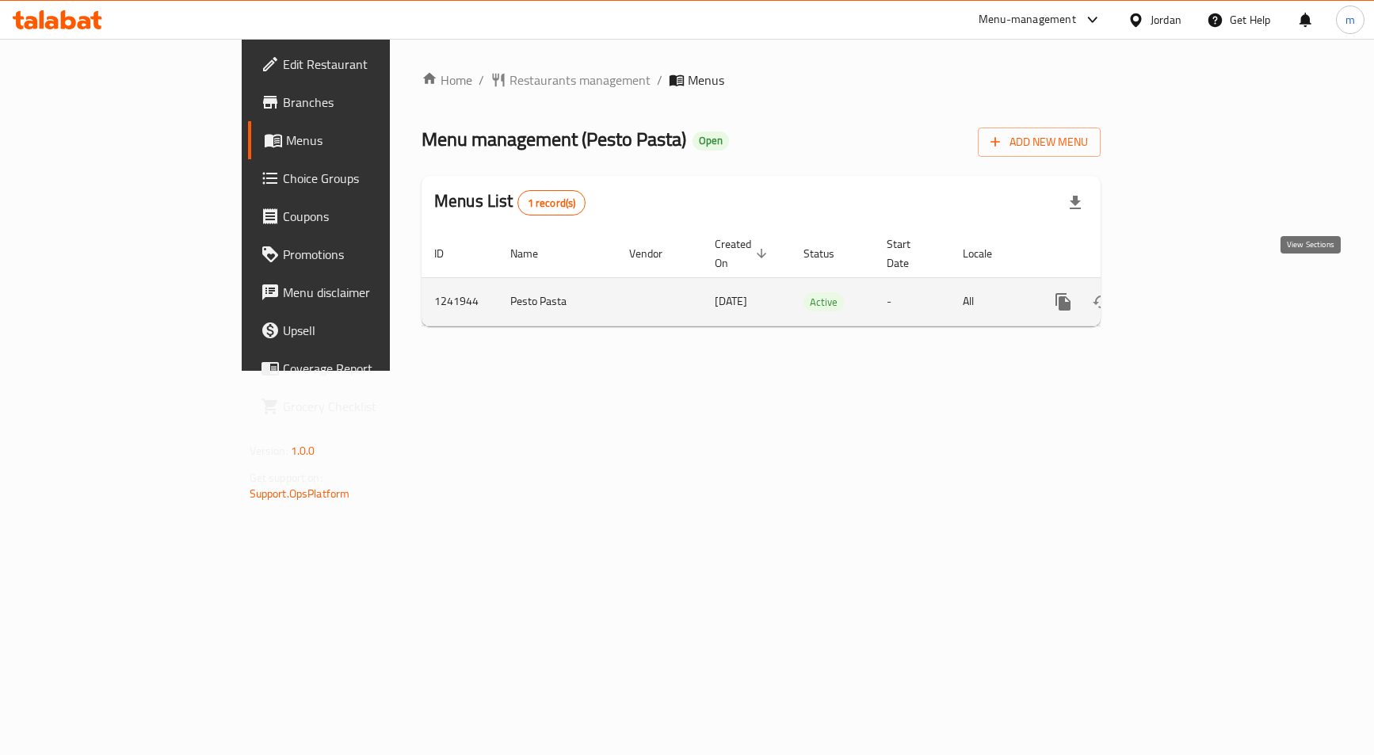
click at [1196, 285] on link "enhanced table" at bounding box center [1177, 302] width 38 height 38
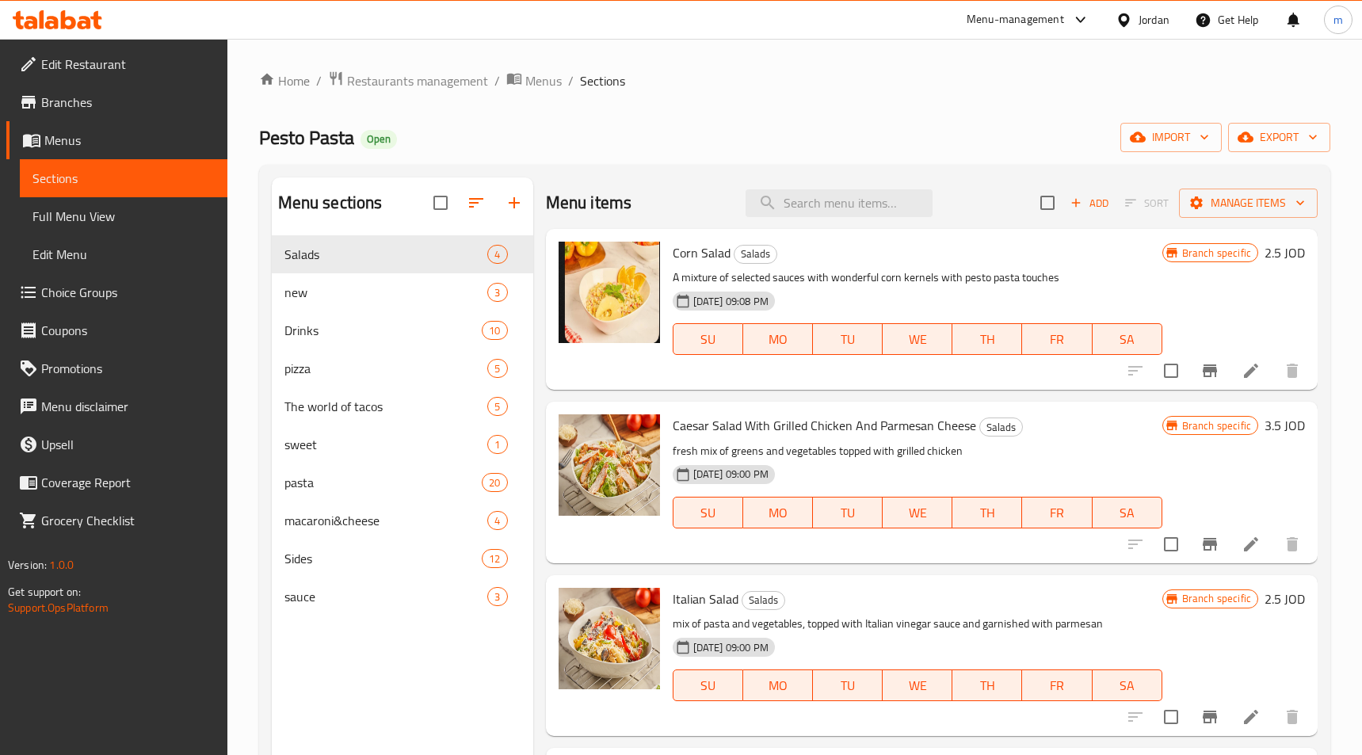
click at [104, 287] on span "Choice Groups" at bounding box center [127, 292] width 173 height 19
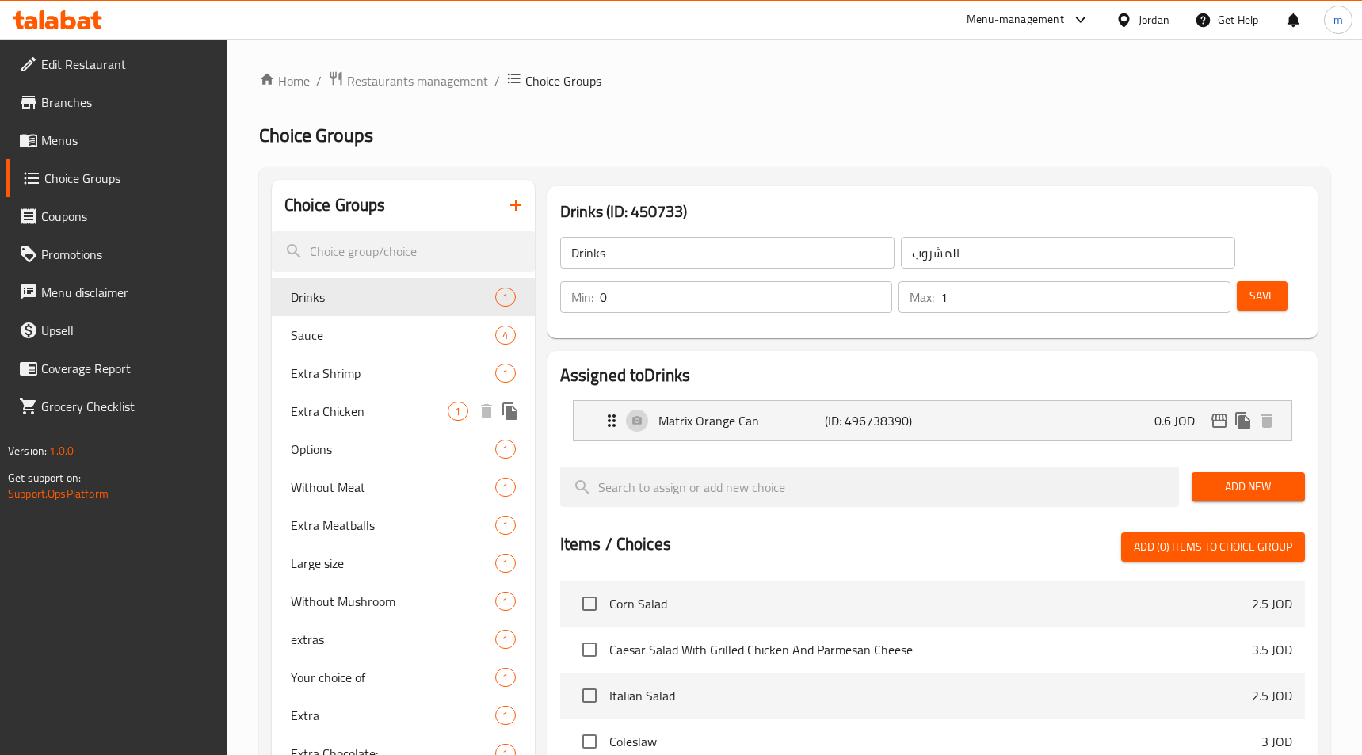
click at [382, 406] on span "Extra Chicken" at bounding box center [370, 411] width 158 height 19
type input "Extra Chicken"
type input "دجاج زيادة"
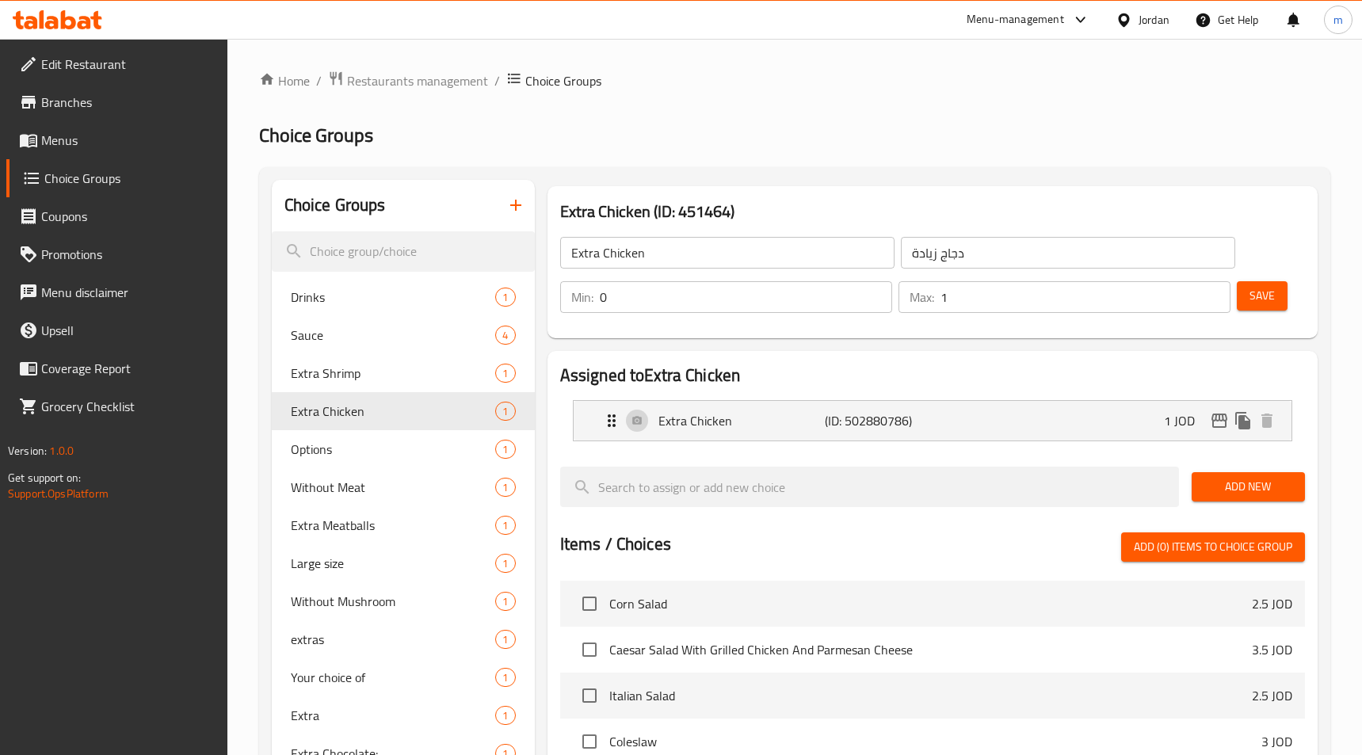
click at [726, 145] on h2 "Choice Groups" at bounding box center [794, 135] width 1071 height 25
click at [780, 169] on div "Choice Groups Drinks 1 Sauce 4 Extra Shrimp 1 Extra Chicken 1 Options 1 Without…" at bounding box center [794, 668] width 1071 height 1003
click at [390, 77] on span "Restaurants management" at bounding box center [417, 80] width 141 height 19
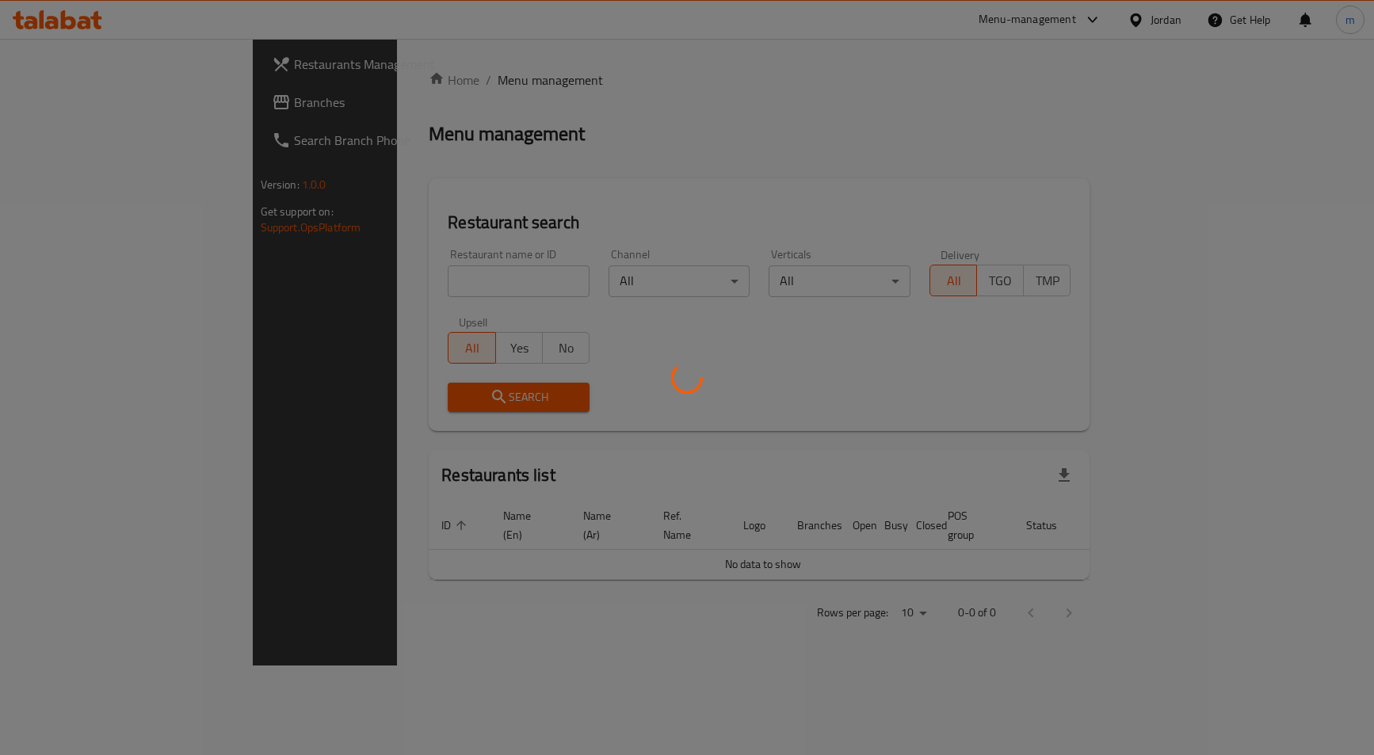
click at [92, 94] on div at bounding box center [687, 377] width 1374 height 755
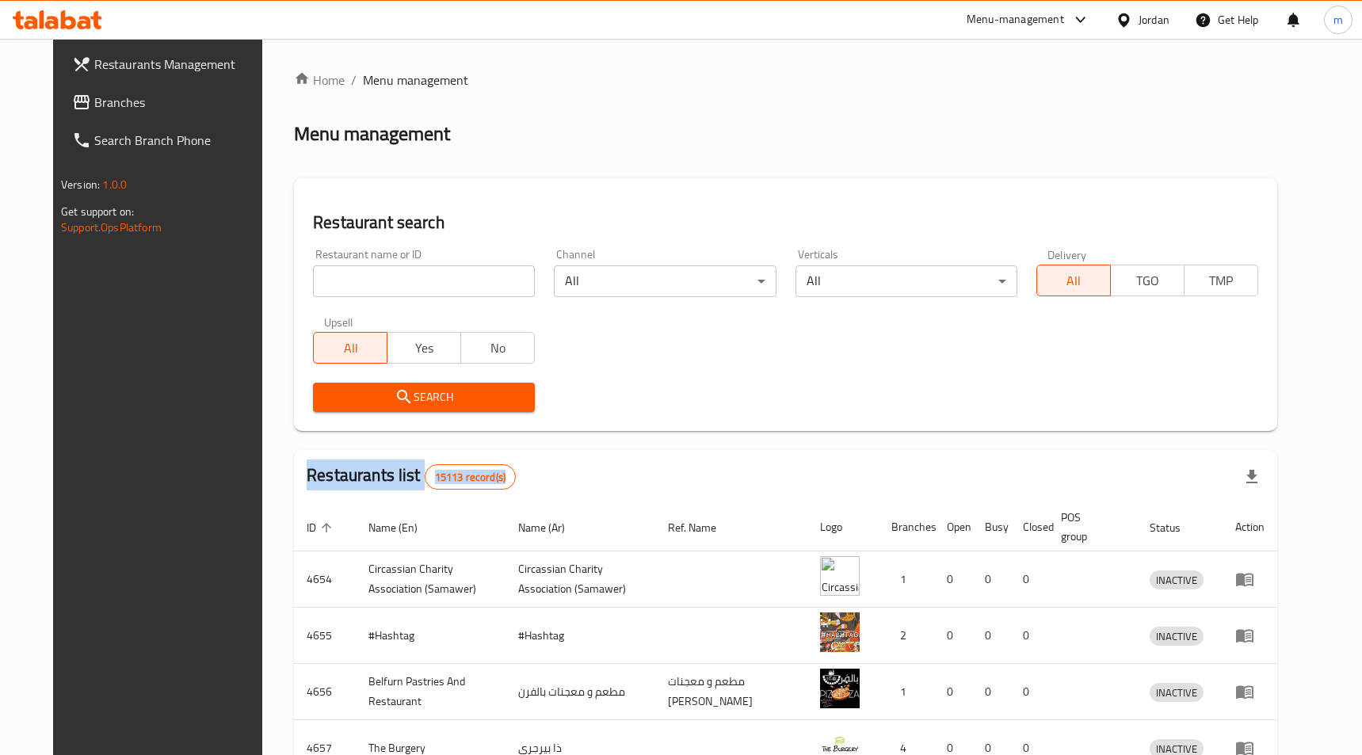
click at [127, 102] on span "Branches" at bounding box center [180, 102] width 173 height 19
